Goal: Transaction & Acquisition: Purchase product/service

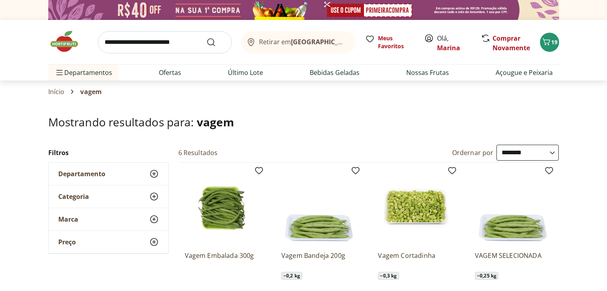
select select "**********"
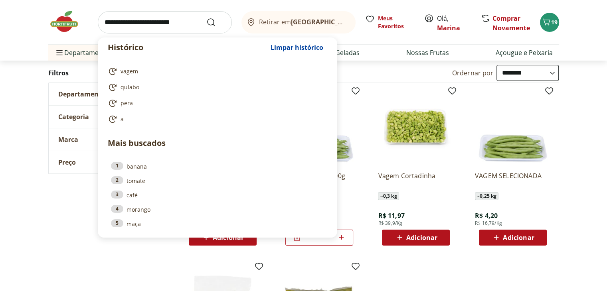
click at [136, 20] on input "search" at bounding box center [165, 22] width 134 height 22
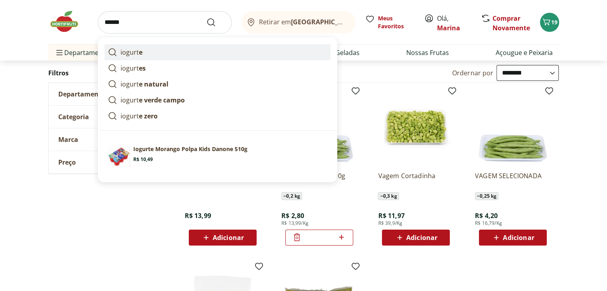
click at [132, 51] on p "iogurt e" at bounding box center [132, 52] width 22 height 10
type input "*******"
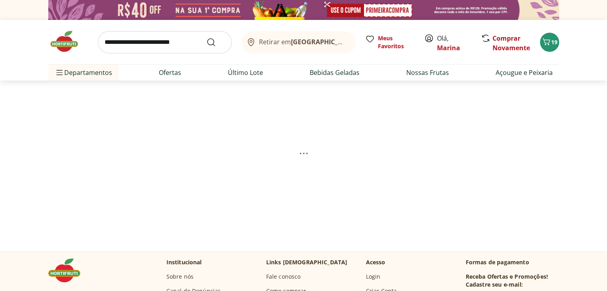
select select "**********"
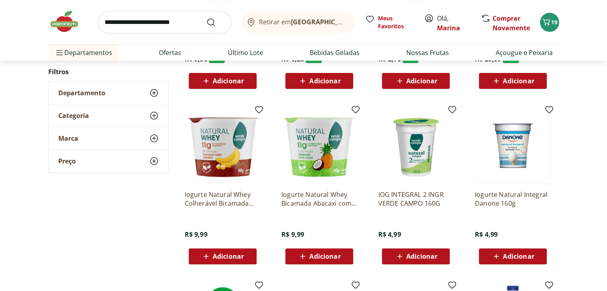
scroll to position [239, 0]
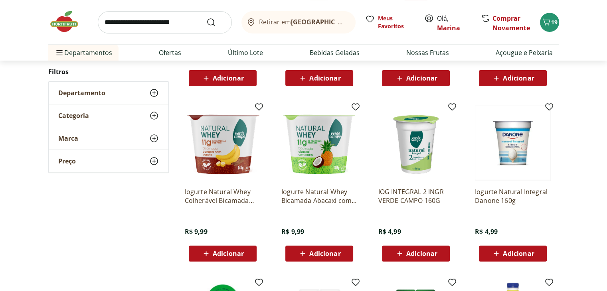
click at [501, 254] on span "Adicionar" at bounding box center [512, 254] width 43 height 10
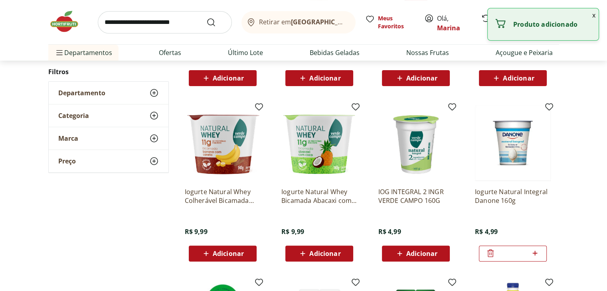
click at [535, 251] on icon at bounding box center [535, 254] width 10 height 10
type input "*"
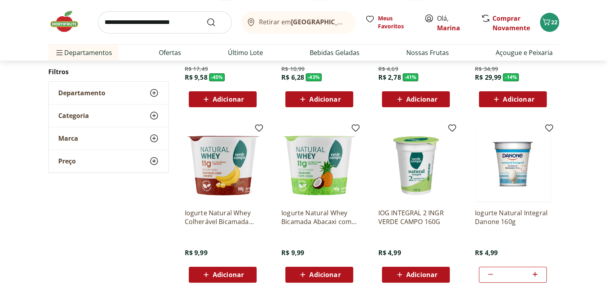
scroll to position [200, 0]
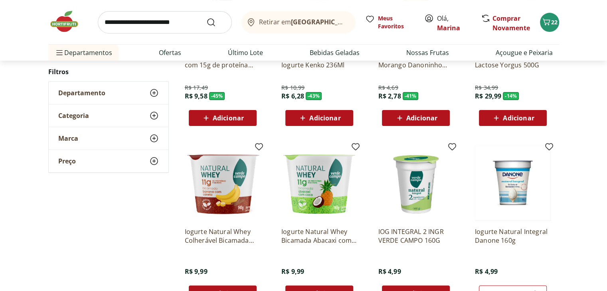
click at [130, 30] on input "search" at bounding box center [165, 22] width 134 height 22
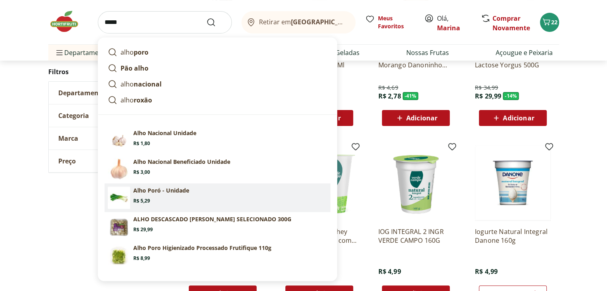
click at [173, 191] on p "Alho Poró - Unidade" at bounding box center [161, 191] width 56 height 8
type input "**********"
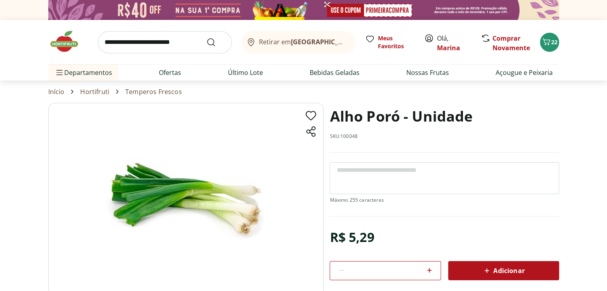
click at [488, 270] on icon at bounding box center [487, 271] width 5 height 5
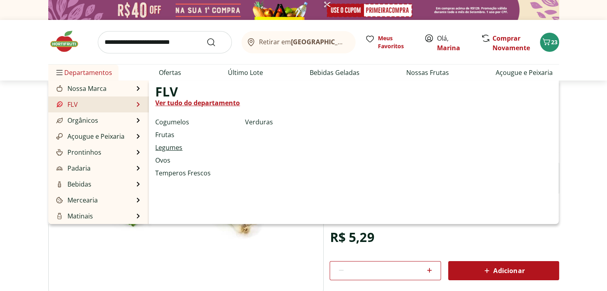
click at [170, 146] on link "Legumes" at bounding box center [168, 148] width 27 height 10
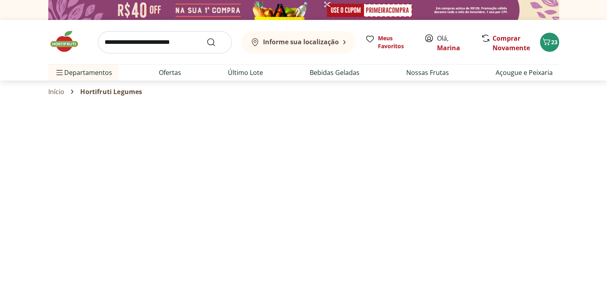
select select "**********"
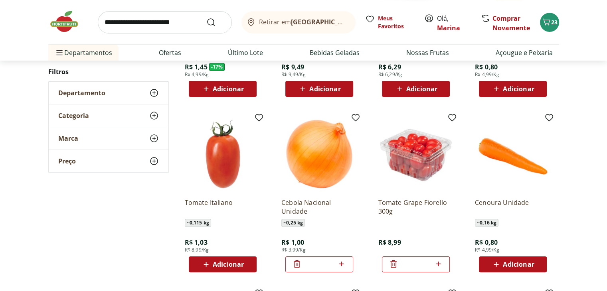
scroll to position [160, 0]
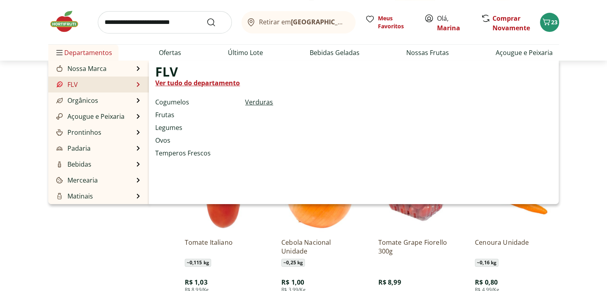
click at [262, 103] on link "Verduras" at bounding box center [259, 102] width 28 height 10
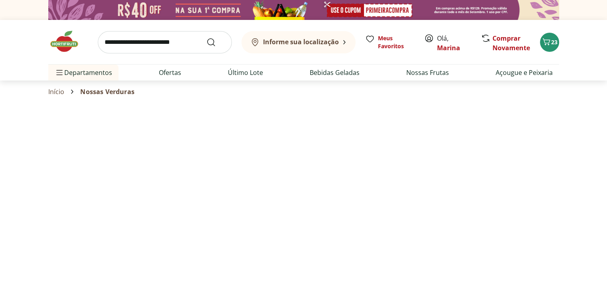
select select "**********"
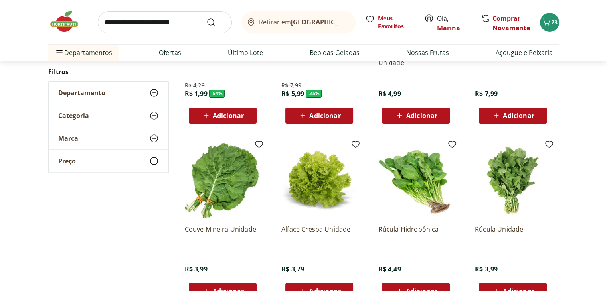
scroll to position [160, 0]
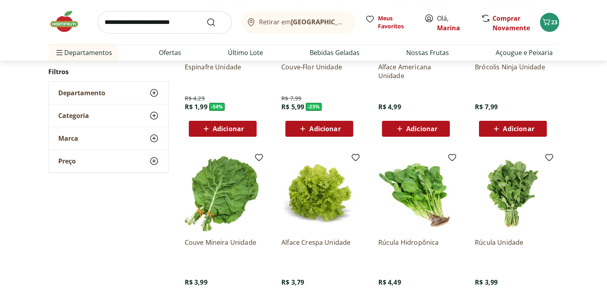
click at [428, 131] on span "Adicionar" at bounding box center [421, 129] width 31 height 6
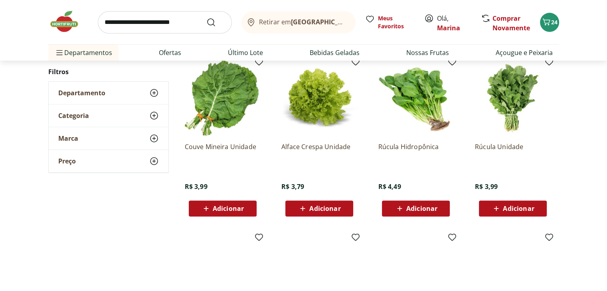
scroll to position [279, 0]
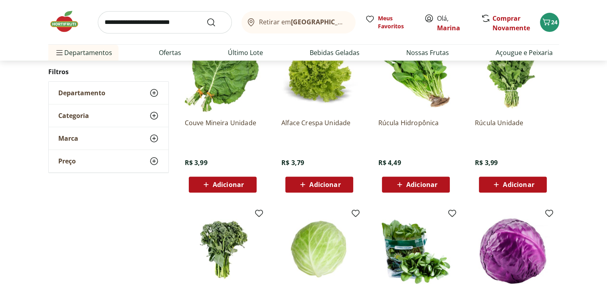
click at [441, 191] on div "Adicionar" at bounding box center [415, 185] width 55 height 14
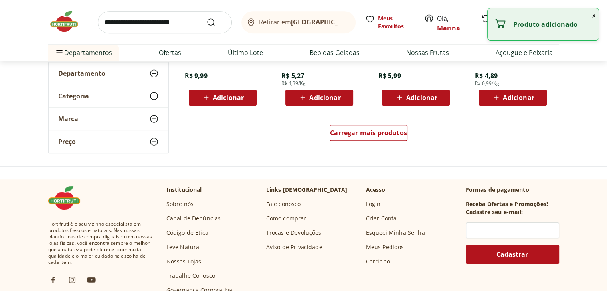
scroll to position [498, 0]
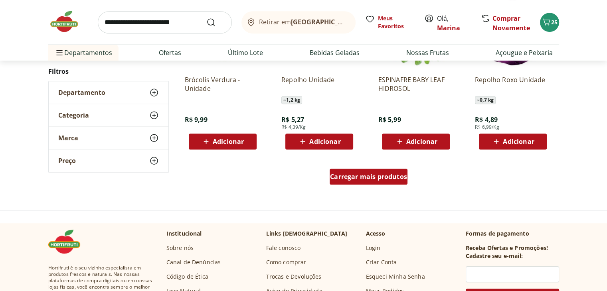
click at [404, 179] on span "Carregar mais produtos" at bounding box center [368, 177] width 77 height 6
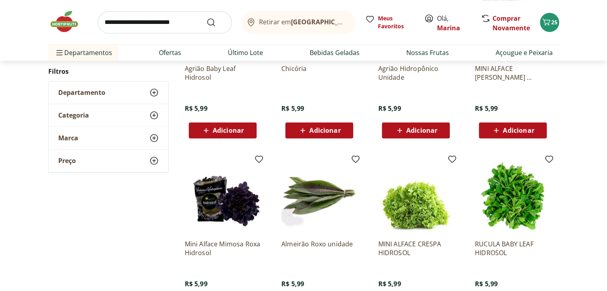
scroll to position [937, 0]
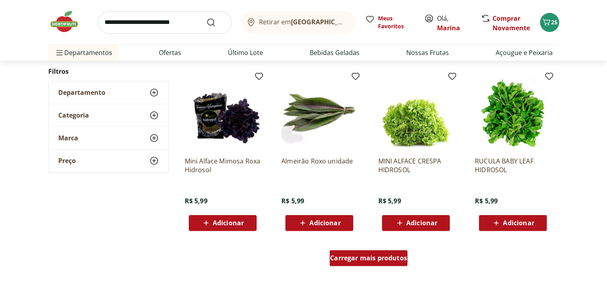
click at [383, 259] on span "Carregar mais produtos" at bounding box center [368, 258] width 77 height 6
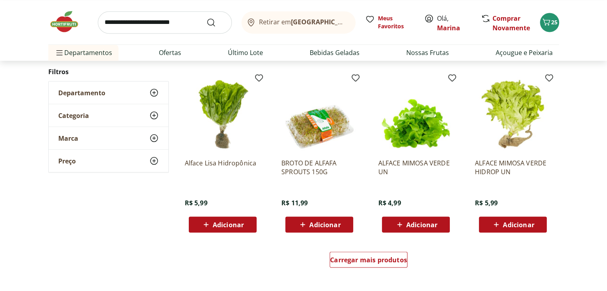
scroll to position [1535, 0]
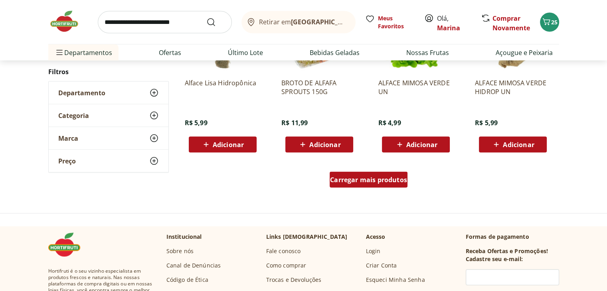
click at [387, 187] on div "Carregar mais produtos" at bounding box center [369, 180] width 78 height 16
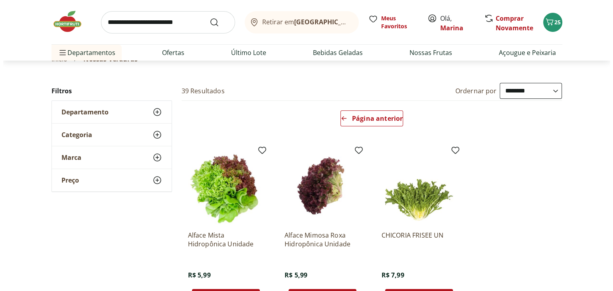
scroll to position [40, 0]
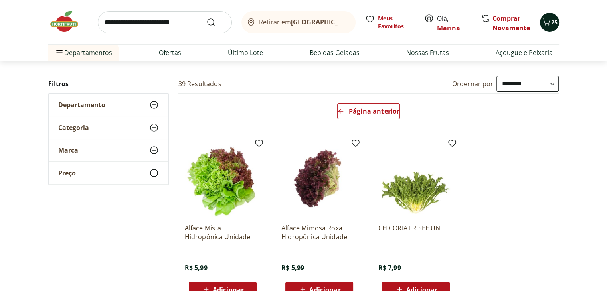
click at [548, 24] on icon "Carrinho" at bounding box center [546, 21] width 8 height 7
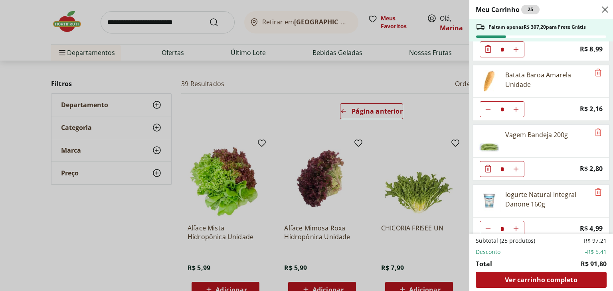
scroll to position [583, 0]
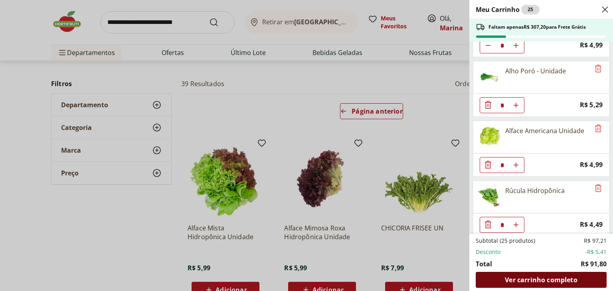
click at [533, 279] on span "Ver carrinho completo" at bounding box center [541, 280] width 72 height 6
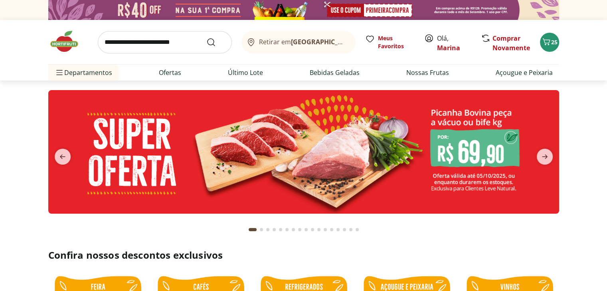
click at [158, 45] on input "search" at bounding box center [165, 42] width 134 height 22
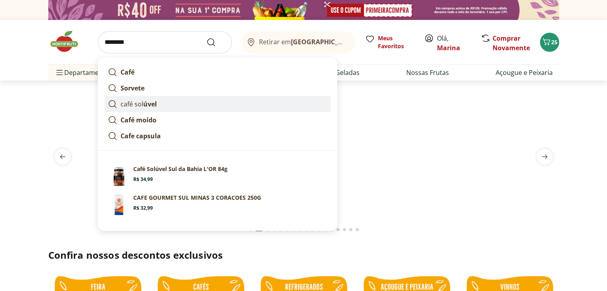
click at [130, 103] on p "café sol úvel" at bounding box center [139, 104] width 36 height 10
type input "**********"
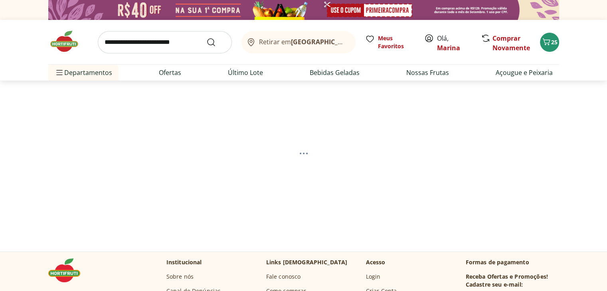
select select "**********"
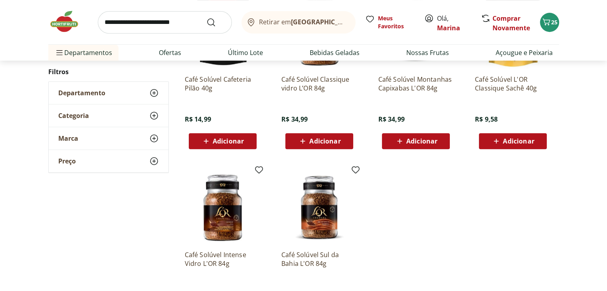
scroll to position [279, 0]
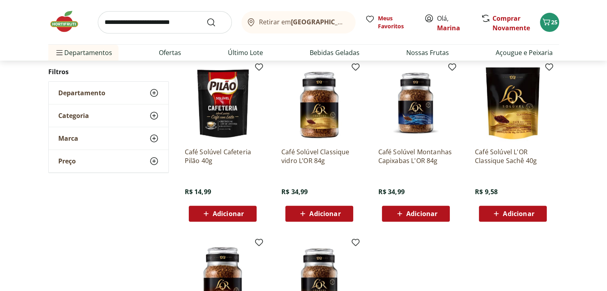
click at [527, 213] on span "Adicionar" at bounding box center [518, 214] width 31 height 6
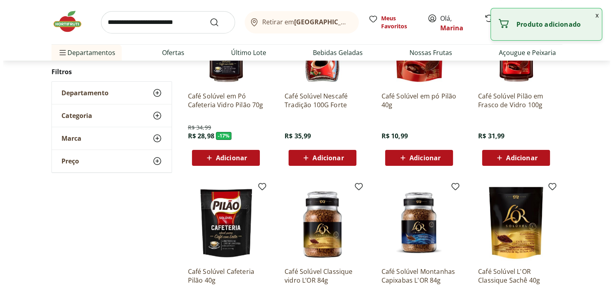
scroll to position [0, 0]
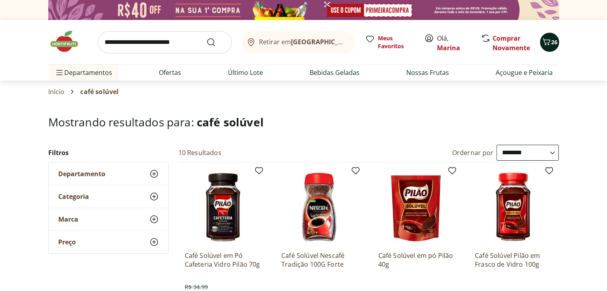
click at [549, 45] on icon "Carrinho" at bounding box center [546, 42] width 10 height 10
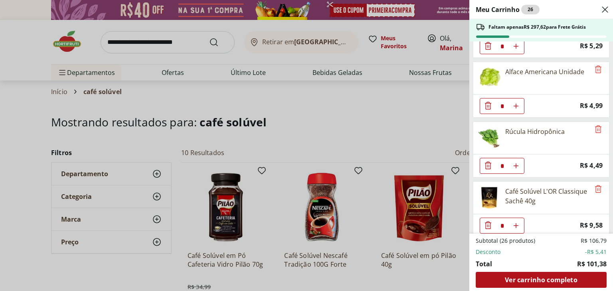
scroll to position [642, 0]
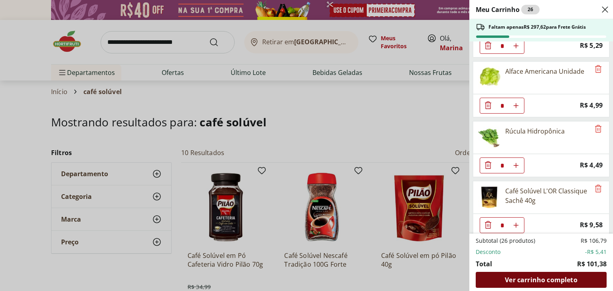
click at [555, 280] on span "Ver carrinho completo" at bounding box center [541, 280] width 72 height 6
